Goal: Transaction & Acquisition: Purchase product/service

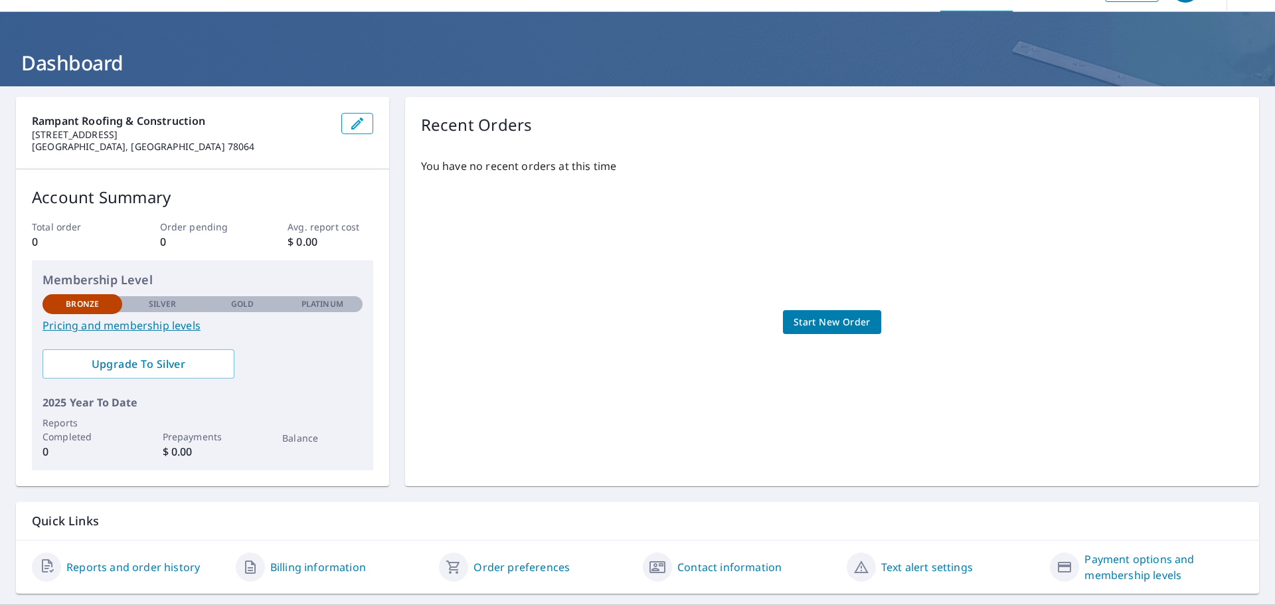
scroll to position [70, 0]
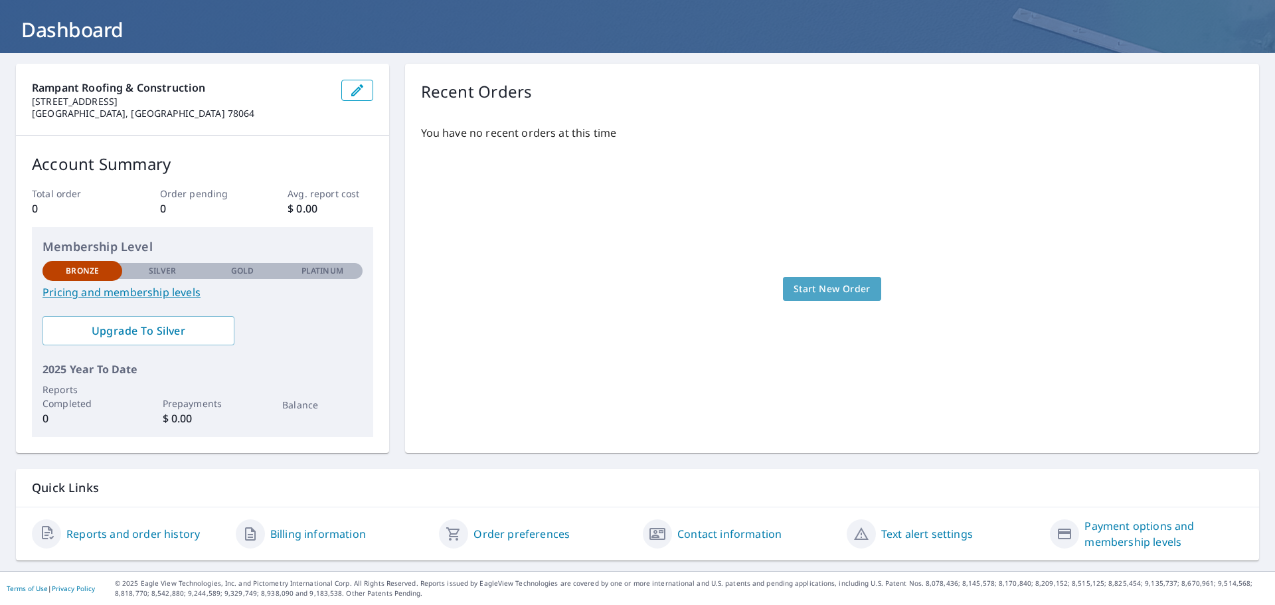
click at [828, 290] on span "Start New Order" at bounding box center [832, 289] width 77 height 17
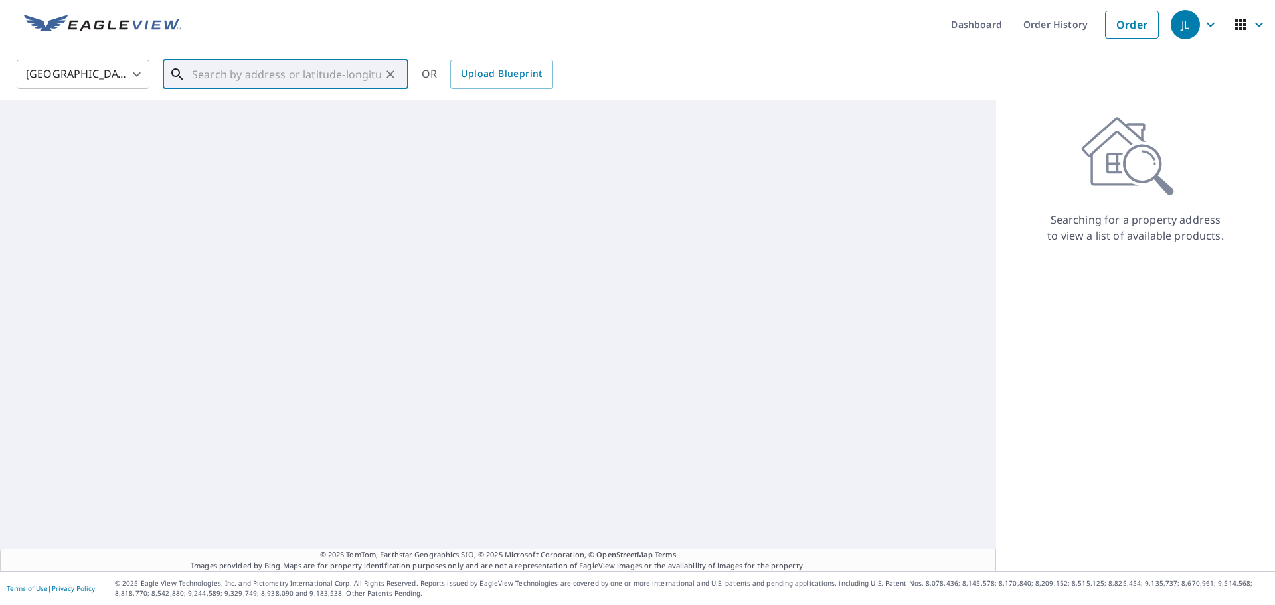
click at [219, 84] on input "text" at bounding box center [286, 74] width 189 height 37
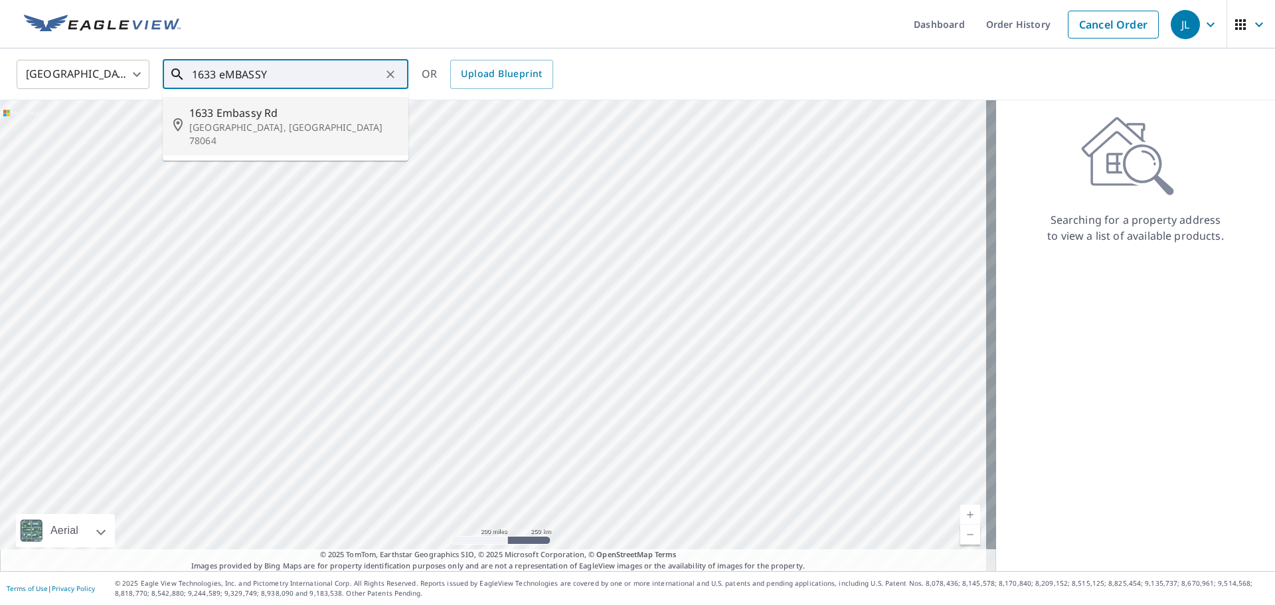
click at [258, 120] on span "1633 Embassy Rd" at bounding box center [293, 113] width 209 height 16
type input "[STREET_ADDRESS]"
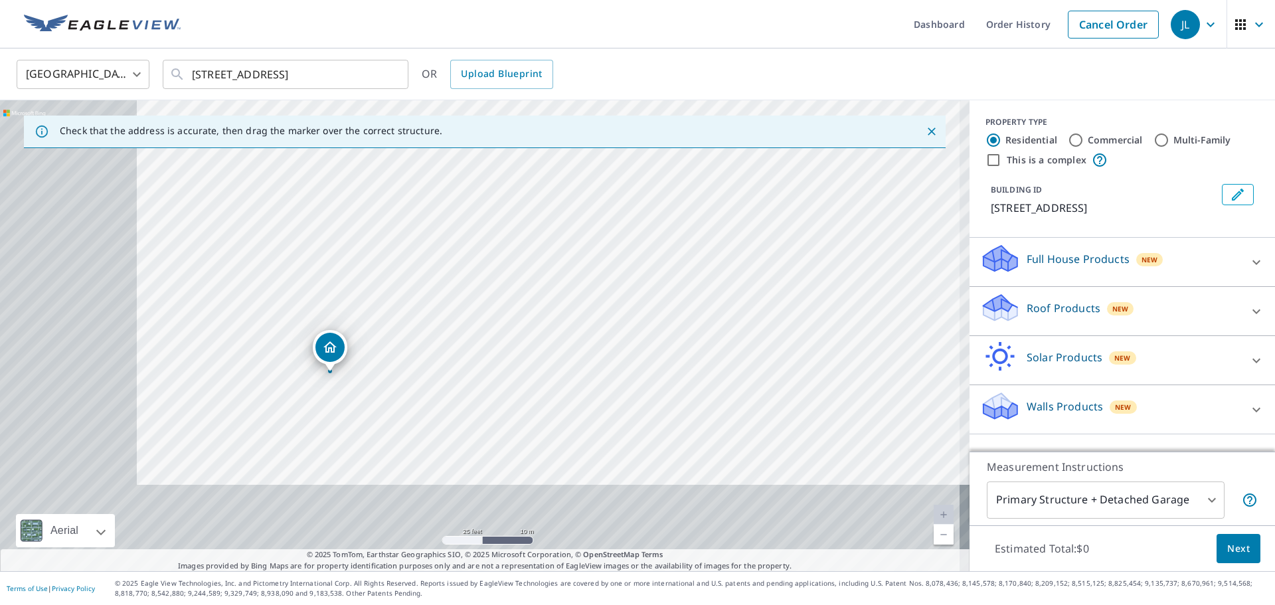
drag, startPoint x: 351, startPoint y: 338, endPoint x: 635, endPoint y: 226, distance: 305.6
click at [635, 226] on div "[STREET_ADDRESS]" at bounding box center [485, 335] width 970 height 471
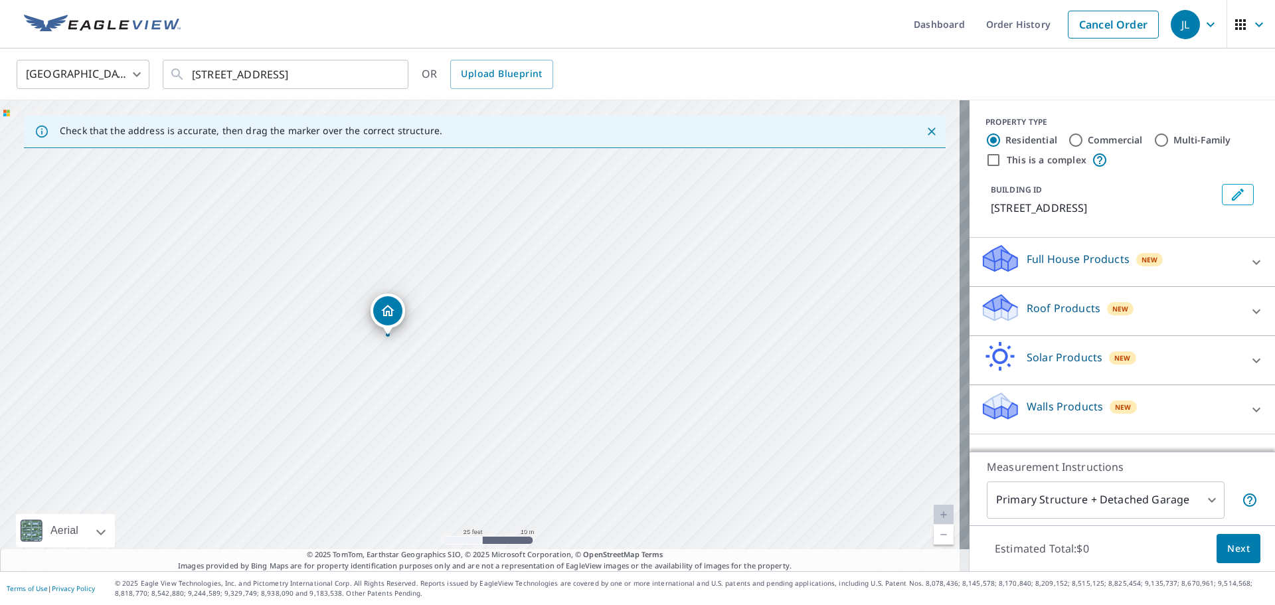
drag, startPoint x: 361, startPoint y: 434, endPoint x: 418, endPoint y: 398, distance: 67.8
click at [418, 398] on div "[STREET_ADDRESS]" at bounding box center [485, 335] width 970 height 471
drag, startPoint x: 387, startPoint y: 334, endPoint x: 381, endPoint y: 339, distance: 7.5
drag, startPoint x: 859, startPoint y: 177, endPoint x: 853, endPoint y: 164, distance: 14.6
click at [853, 164] on div "[STREET_ADDRESS]" at bounding box center [485, 335] width 970 height 471
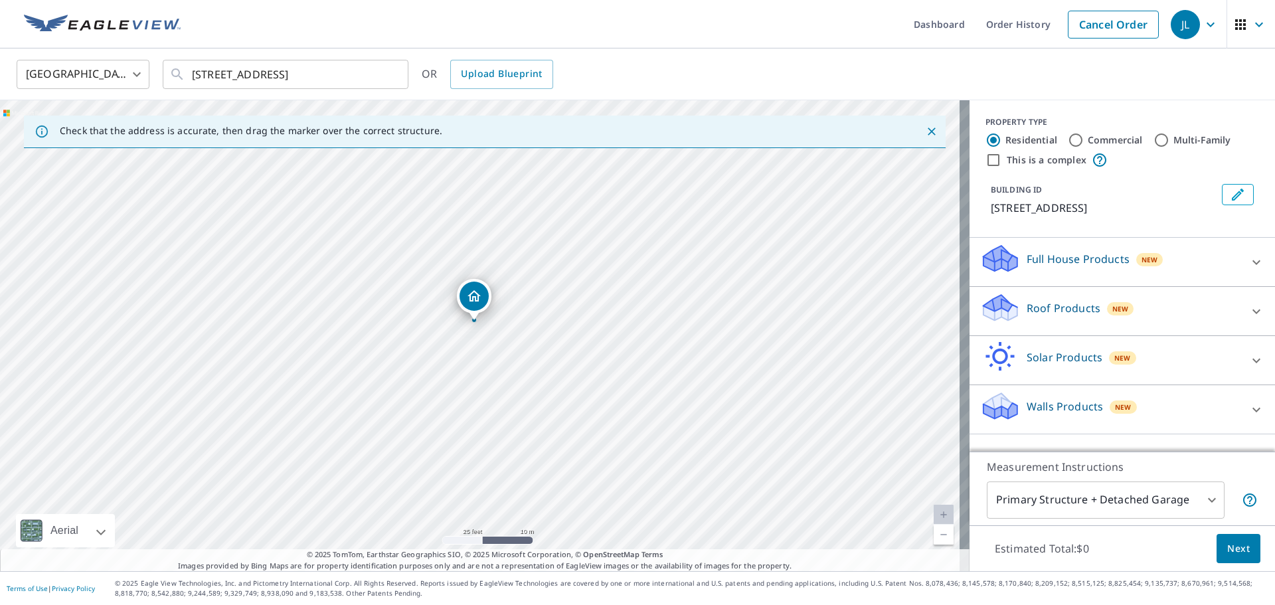
click at [1113, 312] on span "New" at bounding box center [1121, 309] width 17 height 11
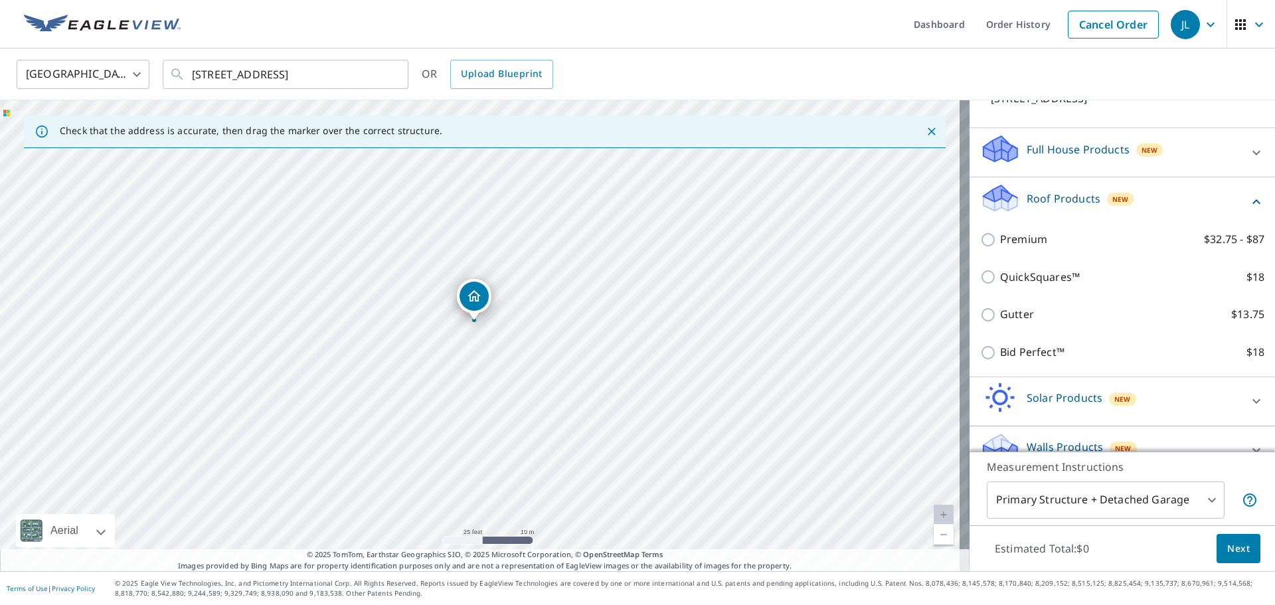
scroll to position [133, 0]
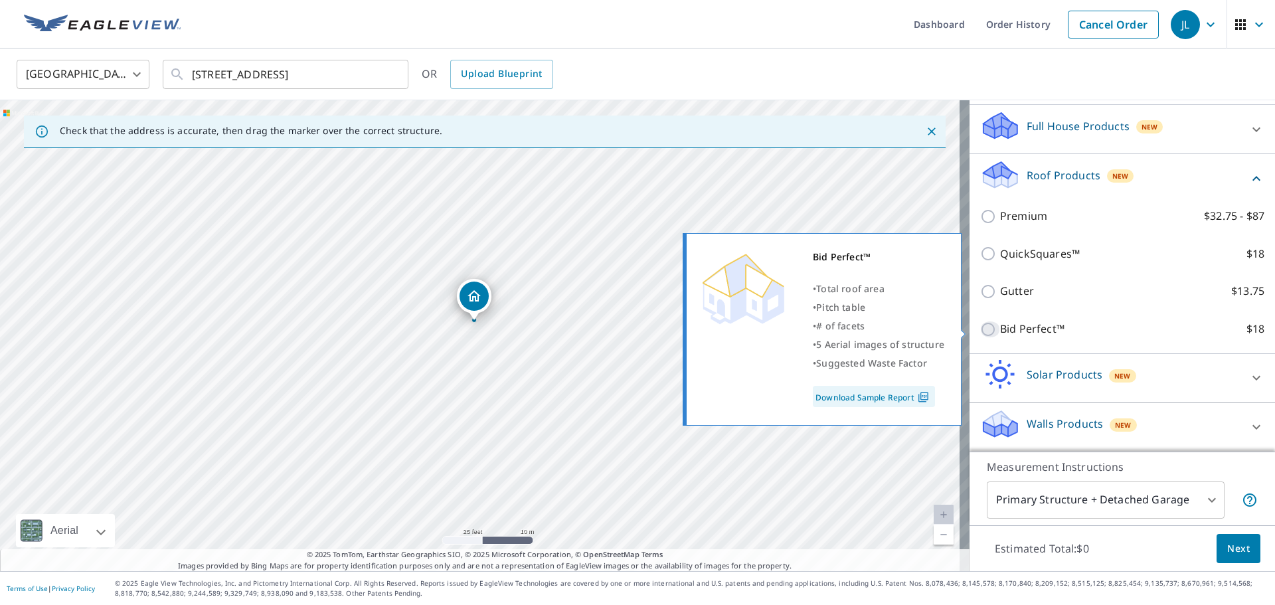
click at [982, 329] on input "Bid Perfect™ $18" at bounding box center [990, 329] width 20 height 16
checkbox input "true"
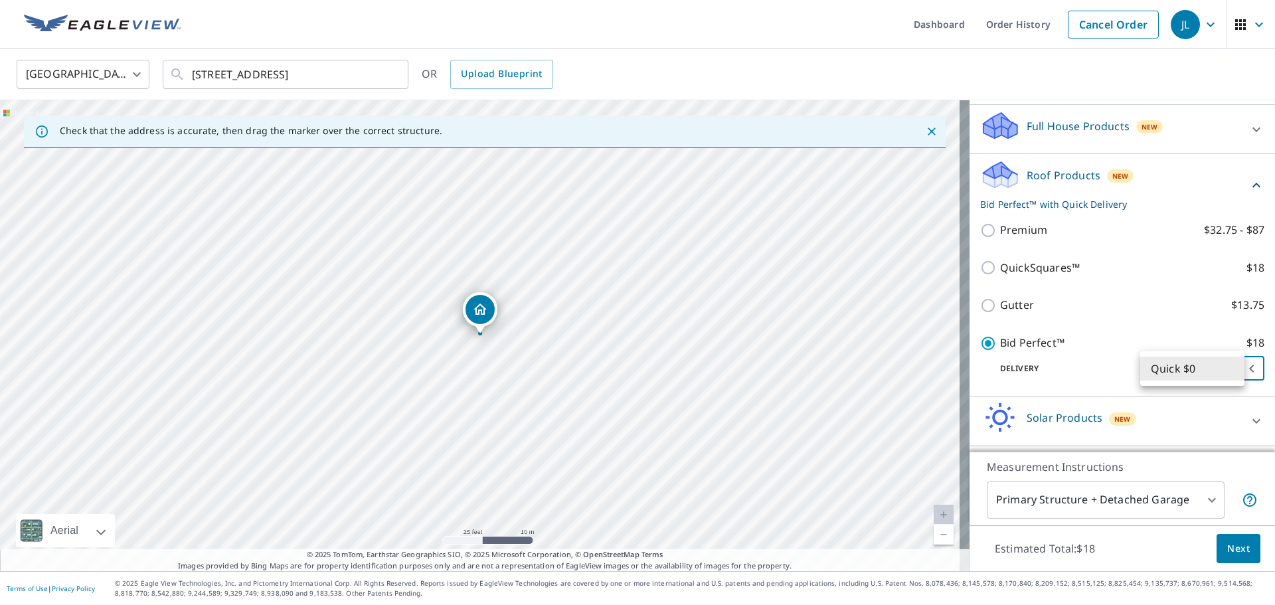
click at [1212, 375] on body "JL JL Dashboard Order History Cancel Order JL [GEOGRAPHIC_DATA] [GEOGRAPHIC_DAT…" at bounding box center [637, 302] width 1275 height 605
click at [1212, 375] on li "Quick $0" at bounding box center [1192, 369] width 104 height 24
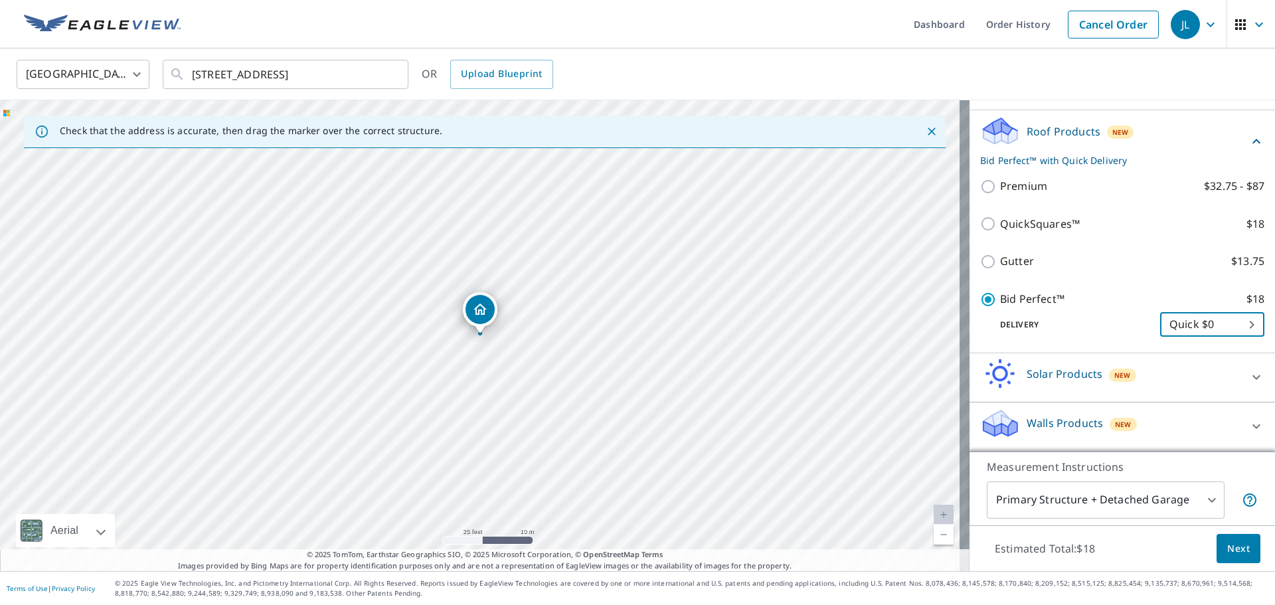
click at [1170, 503] on body "JL JL Dashboard Order History Cancel Order JL [GEOGRAPHIC_DATA] [GEOGRAPHIC_DAT…" at bounding box center [637, 302] width 1275 height 605
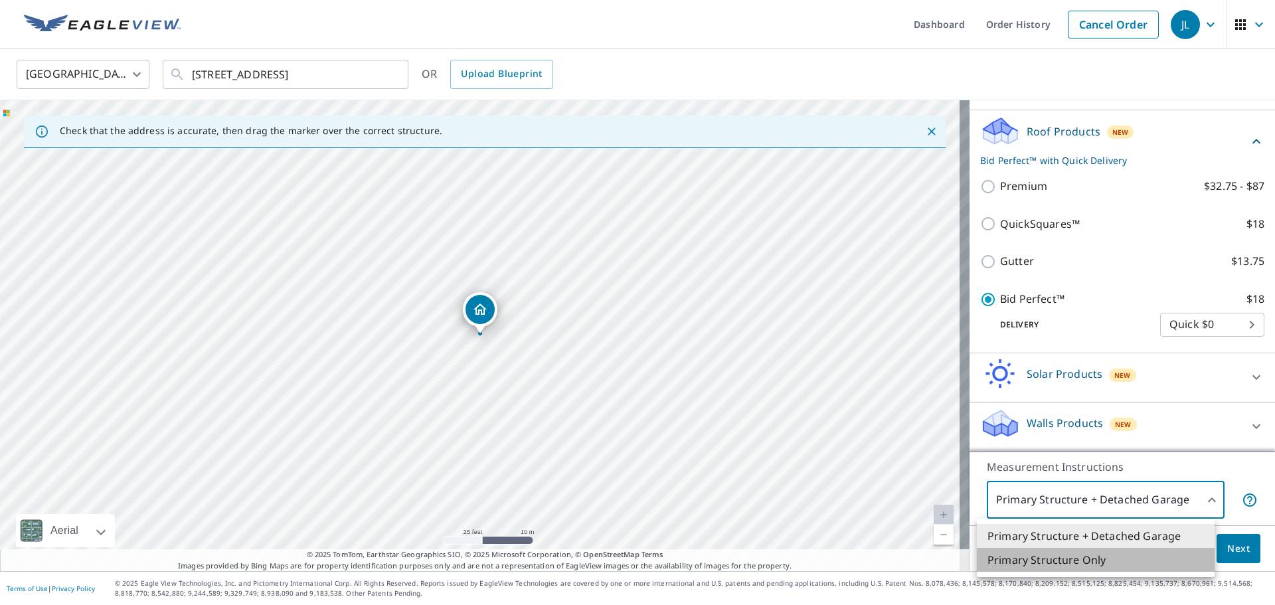
click at [1113, 557] on li "Primary Structure Only" at bounding box center [1096, 560] width 238 height 24
type input "2"
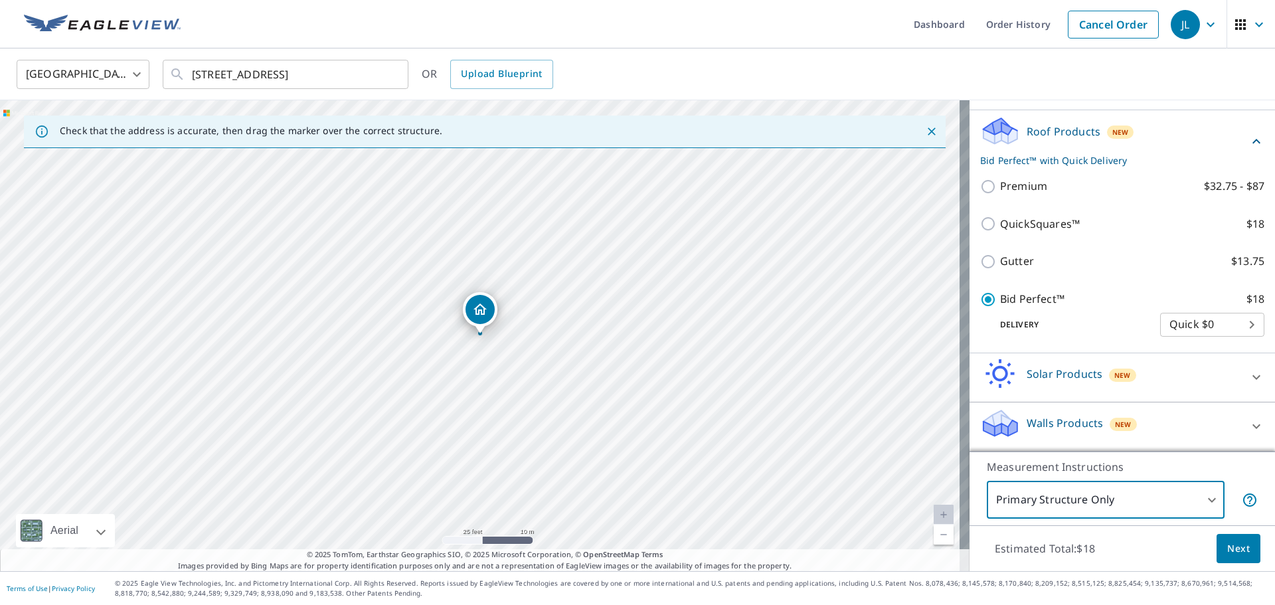
click at [1227, 551] on span "Next" at bounding box center [1238, 549] width 23 height 17
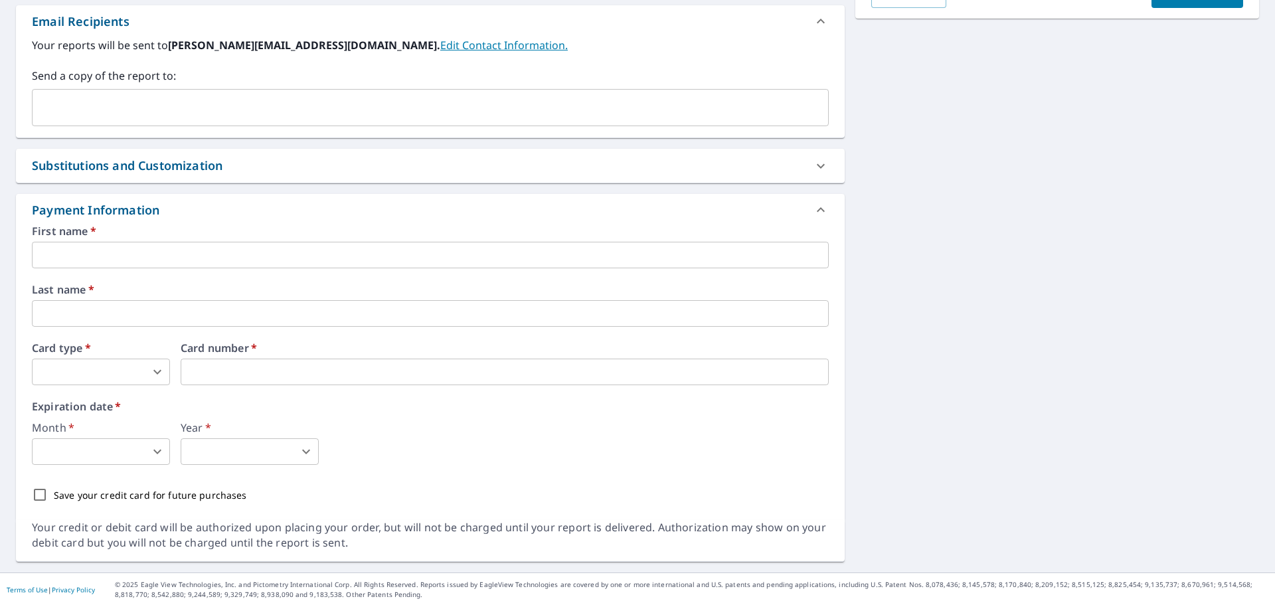
scroll to position [406, 0]
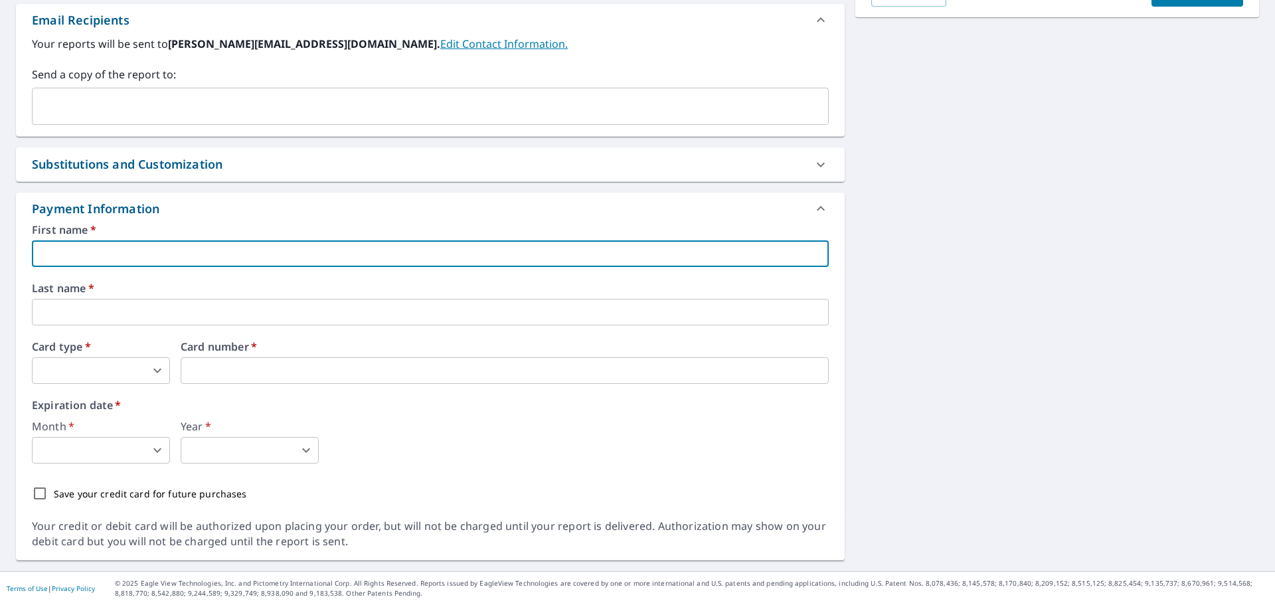
click at [124, 253] on input "text" at bounding box center [430, 253] width 797 height 27
type input "[CREDIT_CARD_NUMBER]"
drag, startPoint x: 135, startPoint y: 252, endPoint x: 22, endPoint y: 251, distance: 112.9
click at [22, 251] on div "First name   * [CREDIT_CARD_NUMBER] ​ Last name   * ​ Card type   * ​ 0 ​ Card …" at bounding box center [430, 371] width 829 height 294
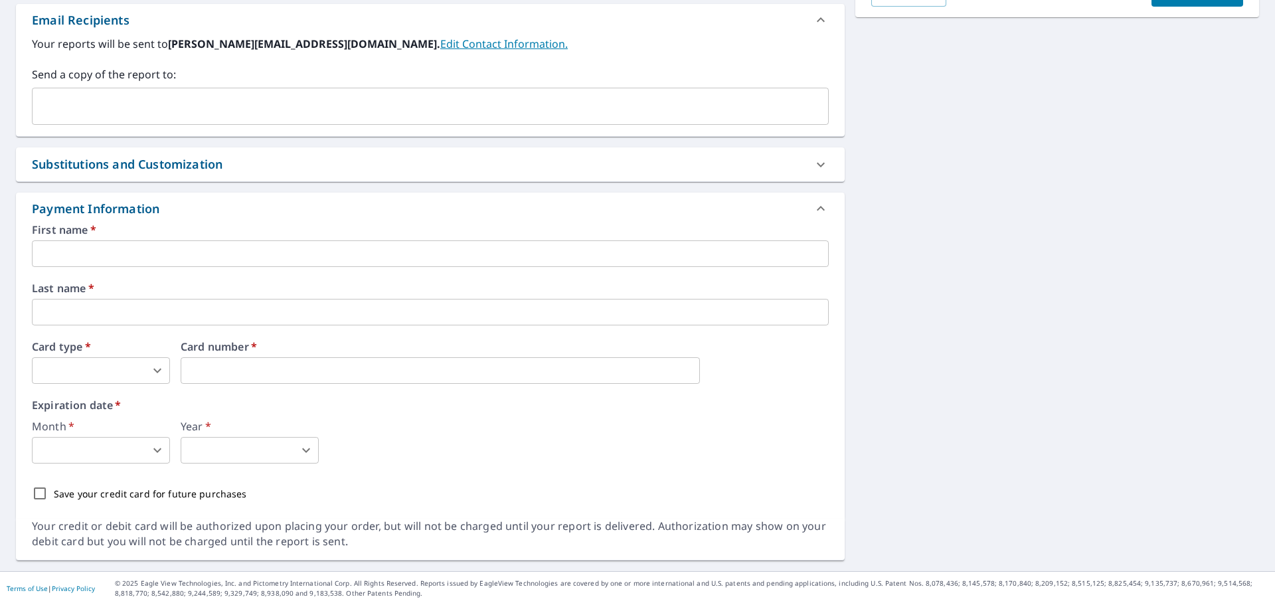
type input "2"
click at [116, 371] on body "JL JL Dashboard Order History Cancel Order JL Dashboard / Finalize Order Finali…" at bounding box center [637, 302] width 1275 height 605
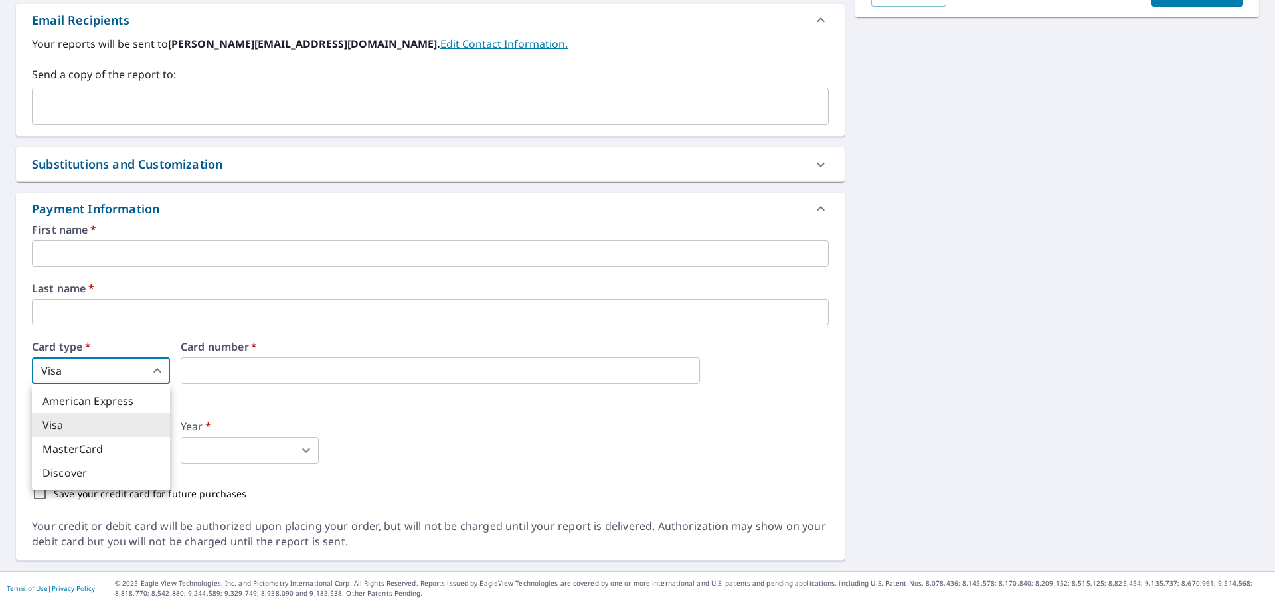
click at [103, 337] on div at bounding box center [637, 302] width 1275 height 605
click at [93, 312] on input "text" at bounding box center [430, 312] width 797 height 27
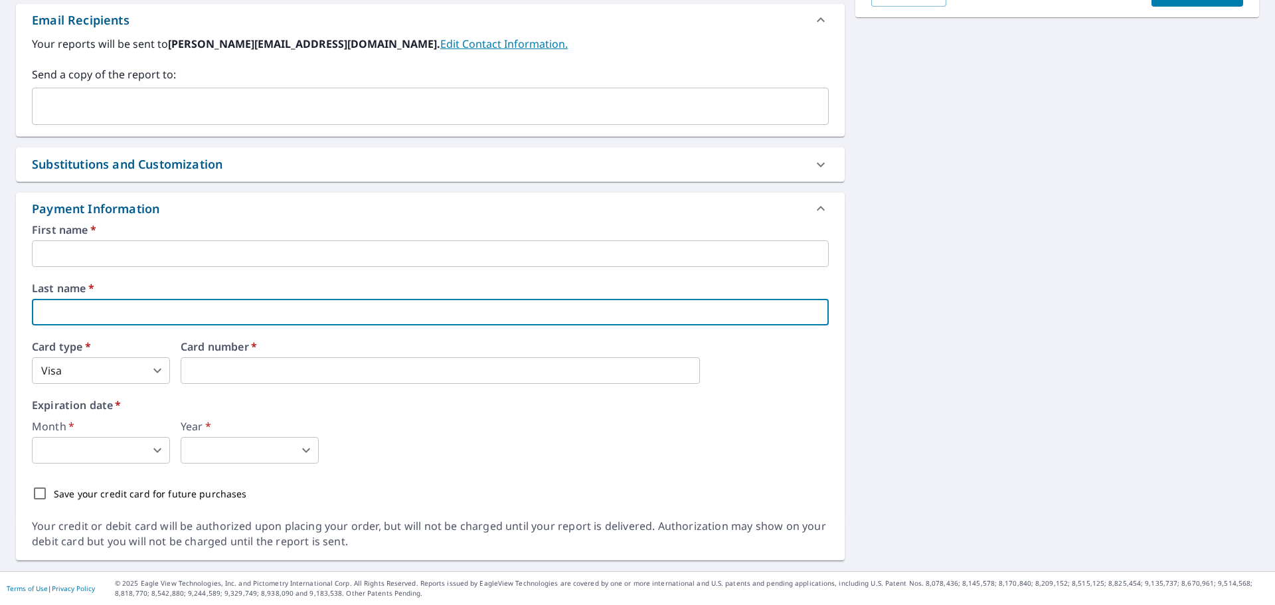
type input "[PERSON_NAME]"
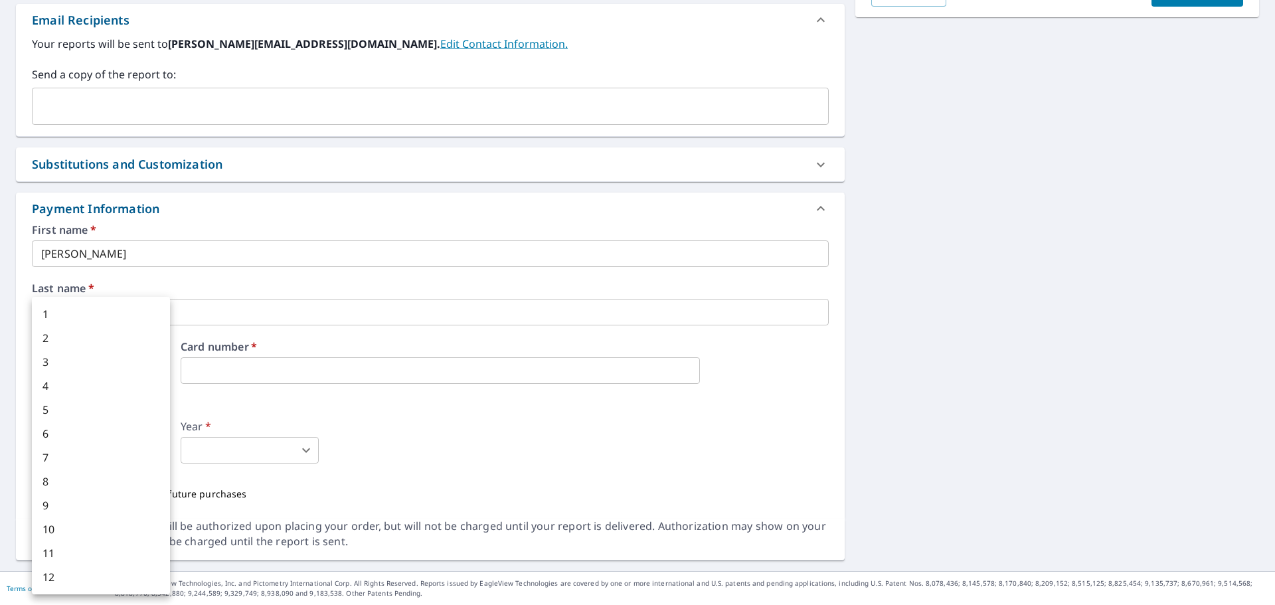
click at [121, 444] on body "JL JL Dashboard Order History Cancel Order JL Dashboard / Finalize Order Finali…" at bounding box center [637, 302] width 1275 height 605
click at [114, 513] on li "9" at bounding box center [101, 505] width 138 height 24
type input "9"
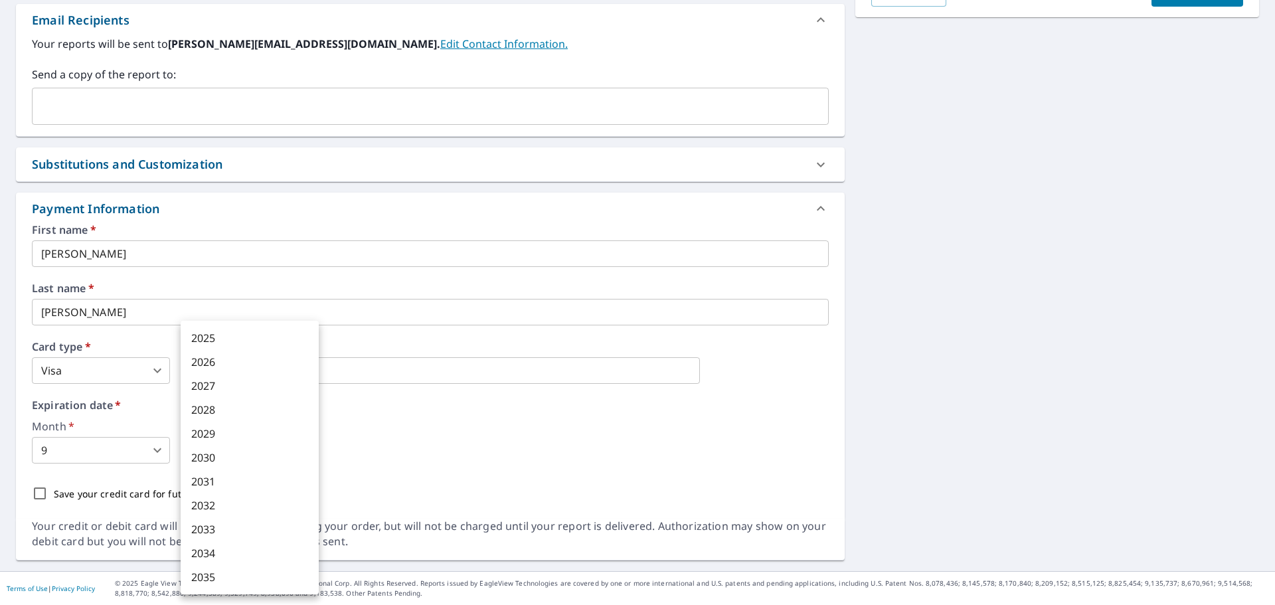
click at [268, 458] on body "JL JL Dashboard Order History Cancel Order JL Dashboard / Finalize Order Finali…" at bounding box center [637, 302] width 1275 height 605
click at [230, 462] on li "2030" at bounding box center [250, 458] width 138 height 24
type input "2030"
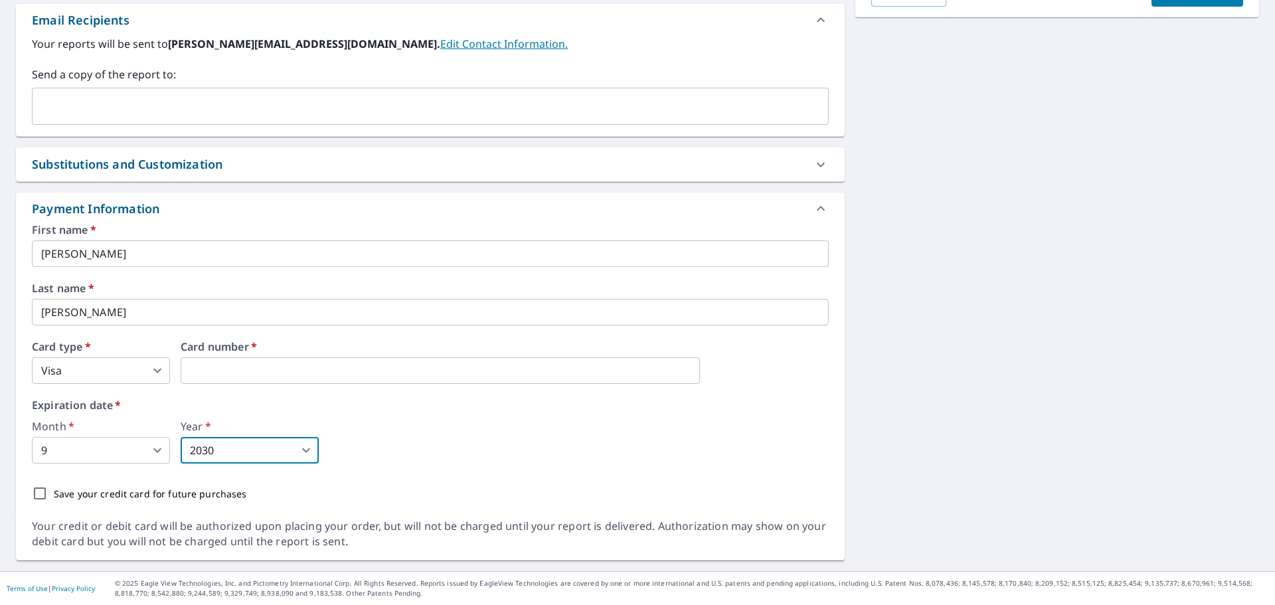
click at [434, 448] on div "Month   * 9 9 ​ Year   * 2030 2030 ​" at bounding box center [430, 442] width 797 height 43
click at [43, 496] on input "Save your credit card for future purchases" at bounding box center [40, 494] width 28 height 28
click at [39, 497] on input "Save your credit card for future purchases" at bounding box center [40, 494] width 28 height 28
checkbox input "false"
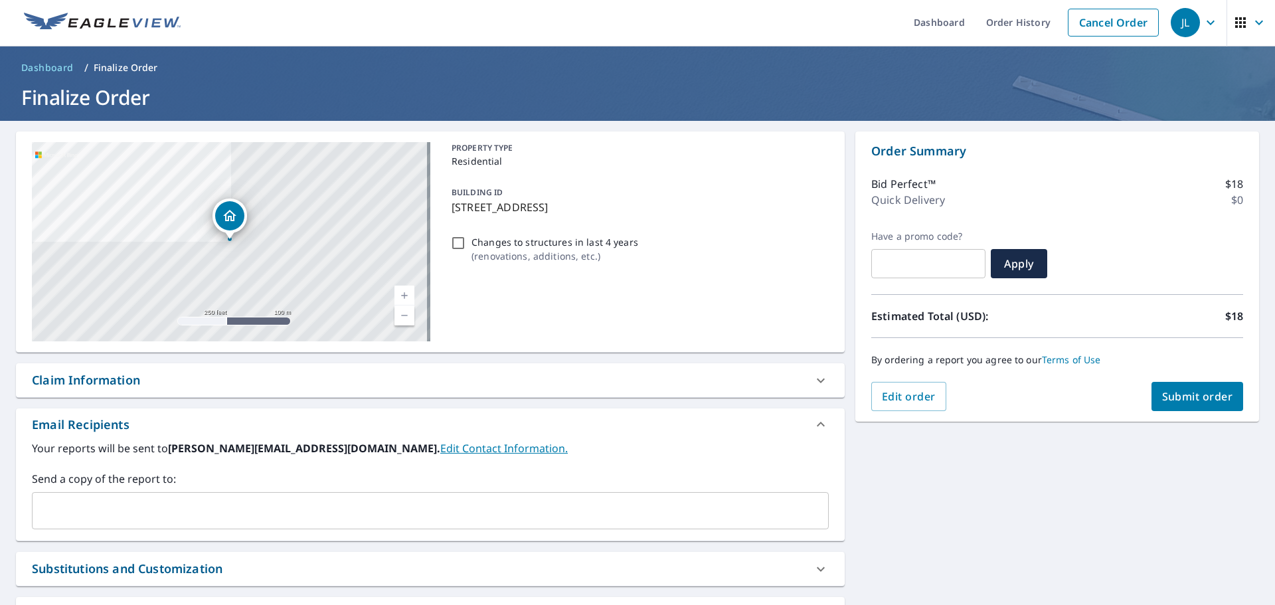
scroll to position [0, 0]
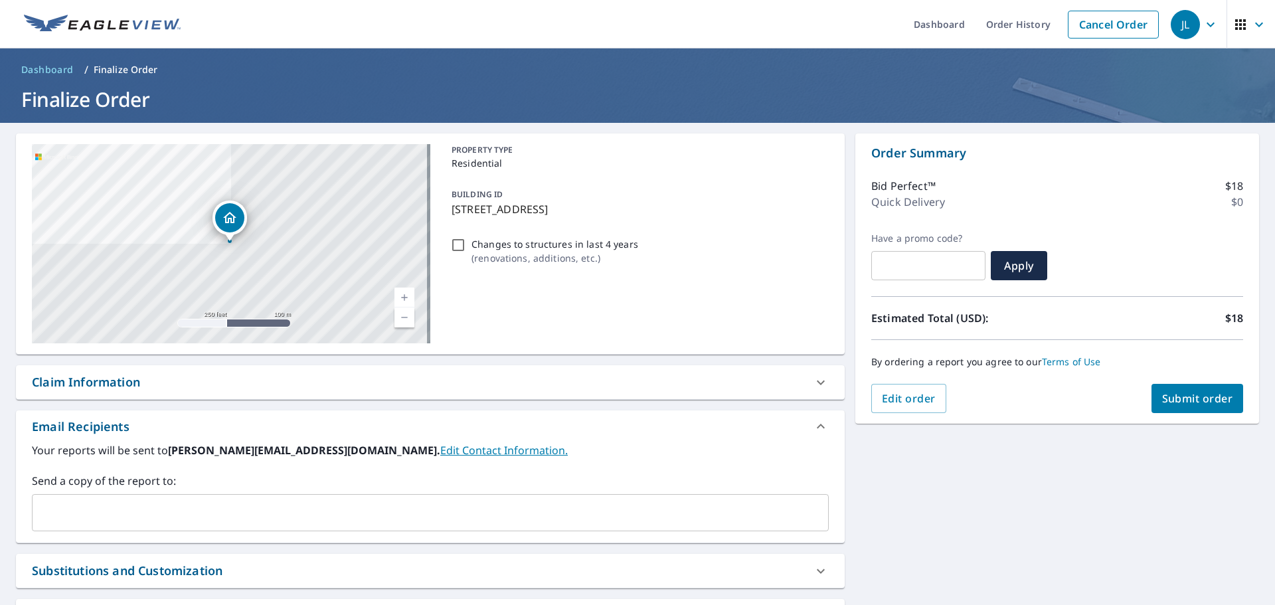
click at [1186, 402] on span "Submit order" at bounding box center [1197, 398] width 71 height 15
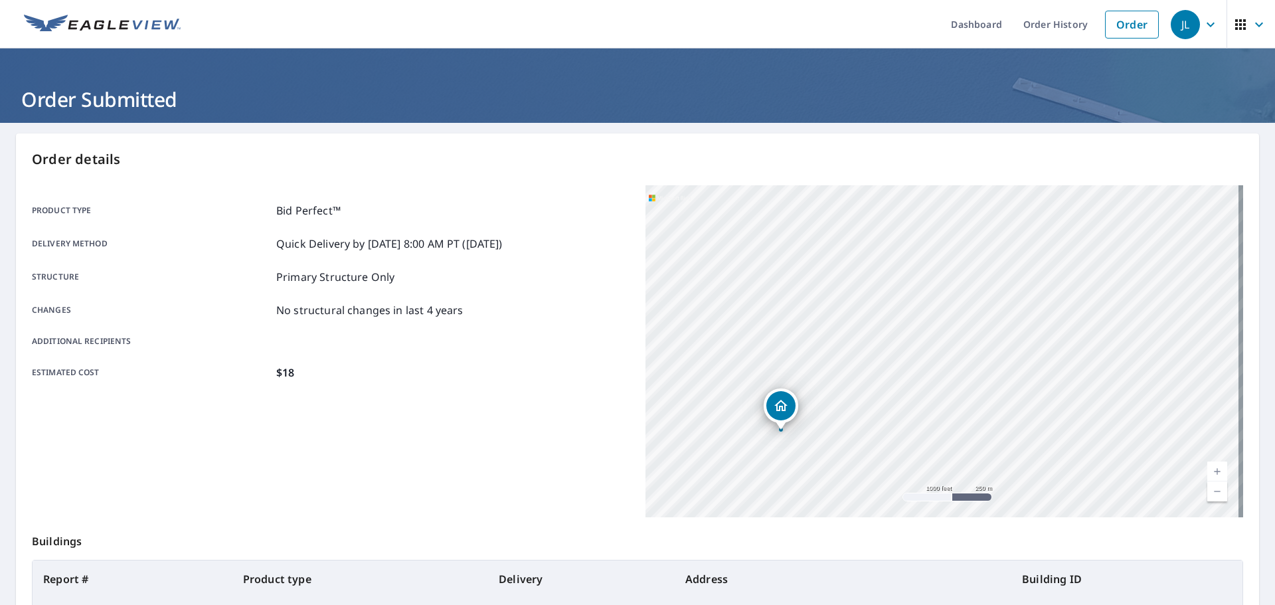
scroll to position [177, 0]
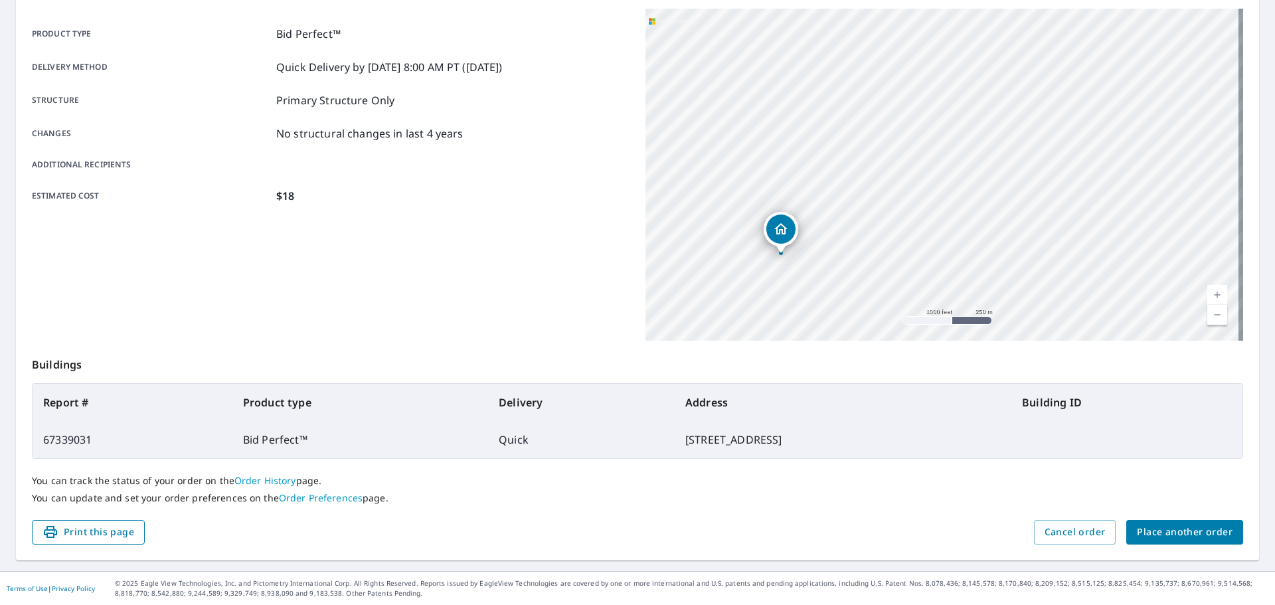
click at [106, 537] on span "Print this page" at bounding box center [89, 532] width 92 height 17
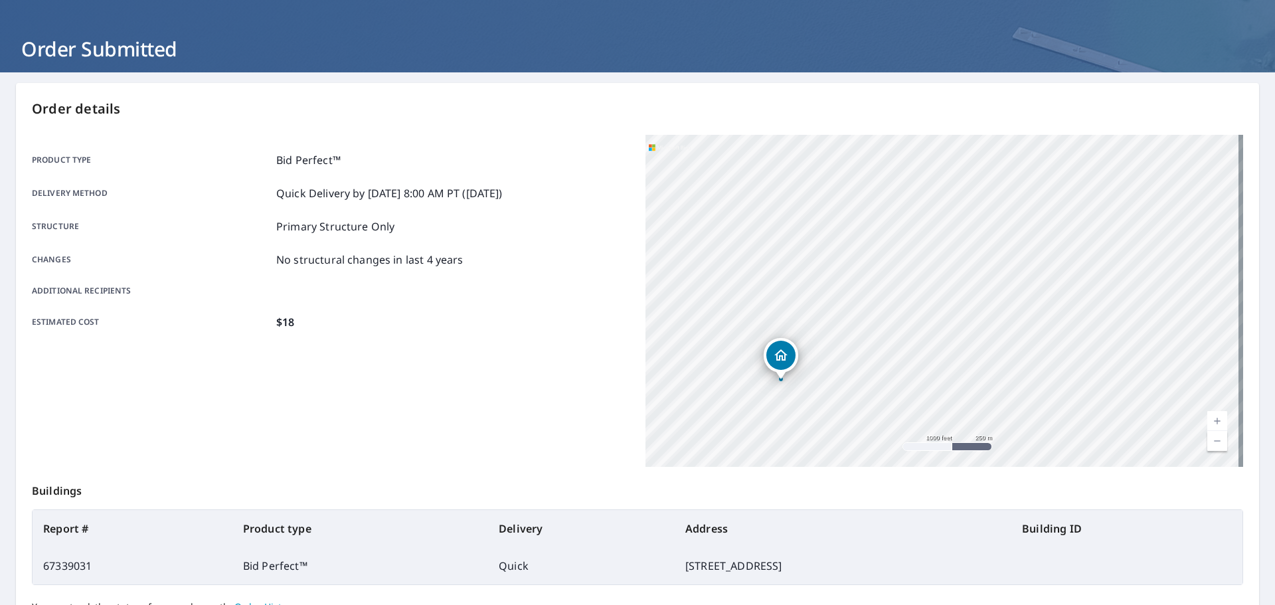
scroll to position [0, 0]
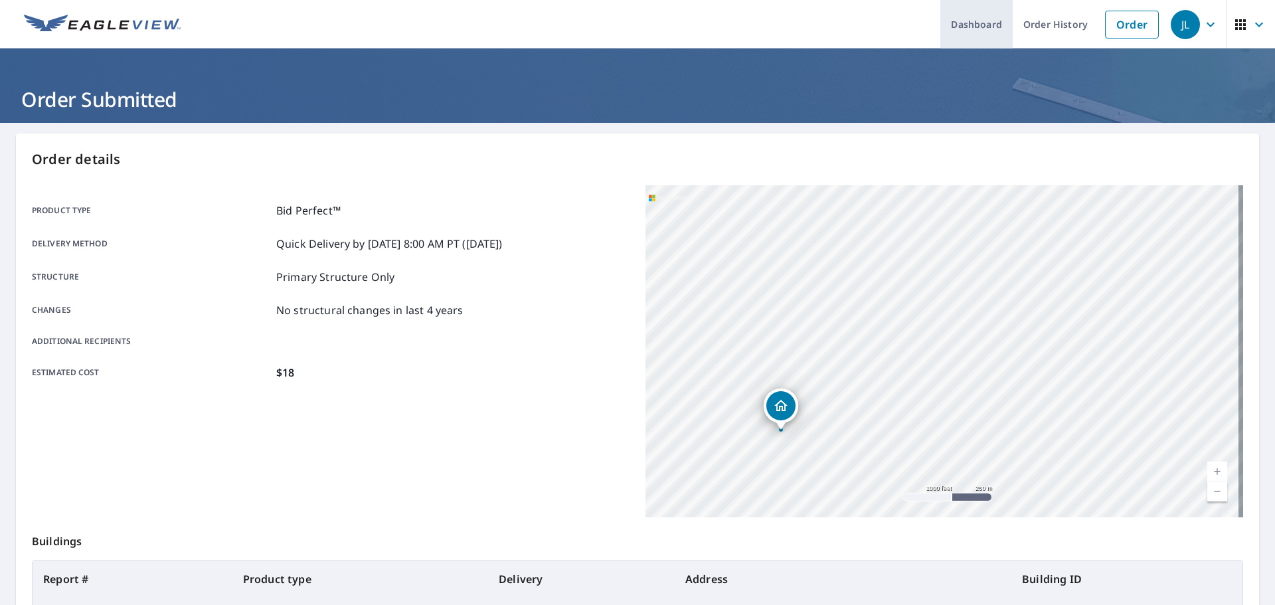
click at [979, 17] on link "Dashboard" at bounding box center [976, 24] width 72 height 48
